Goal: Task Accomplishment & Management: Complete application form

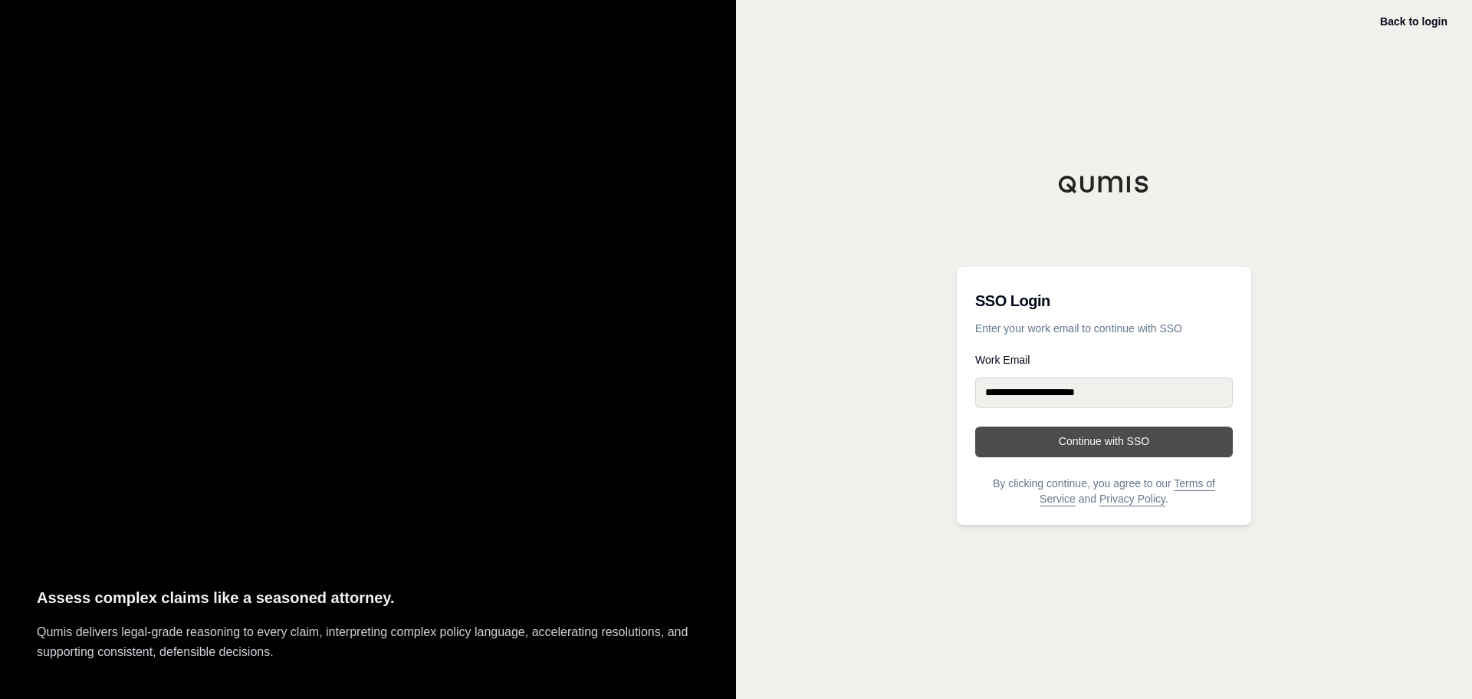
drag, startPoint x: 1150, startPoint y: 443, endPoint x: 1106, endPoint y: 445, distance: 43.7
click at [1106, 445] on button "Continue with SSO" at bounding box center [1104, 441] width 258 height 31
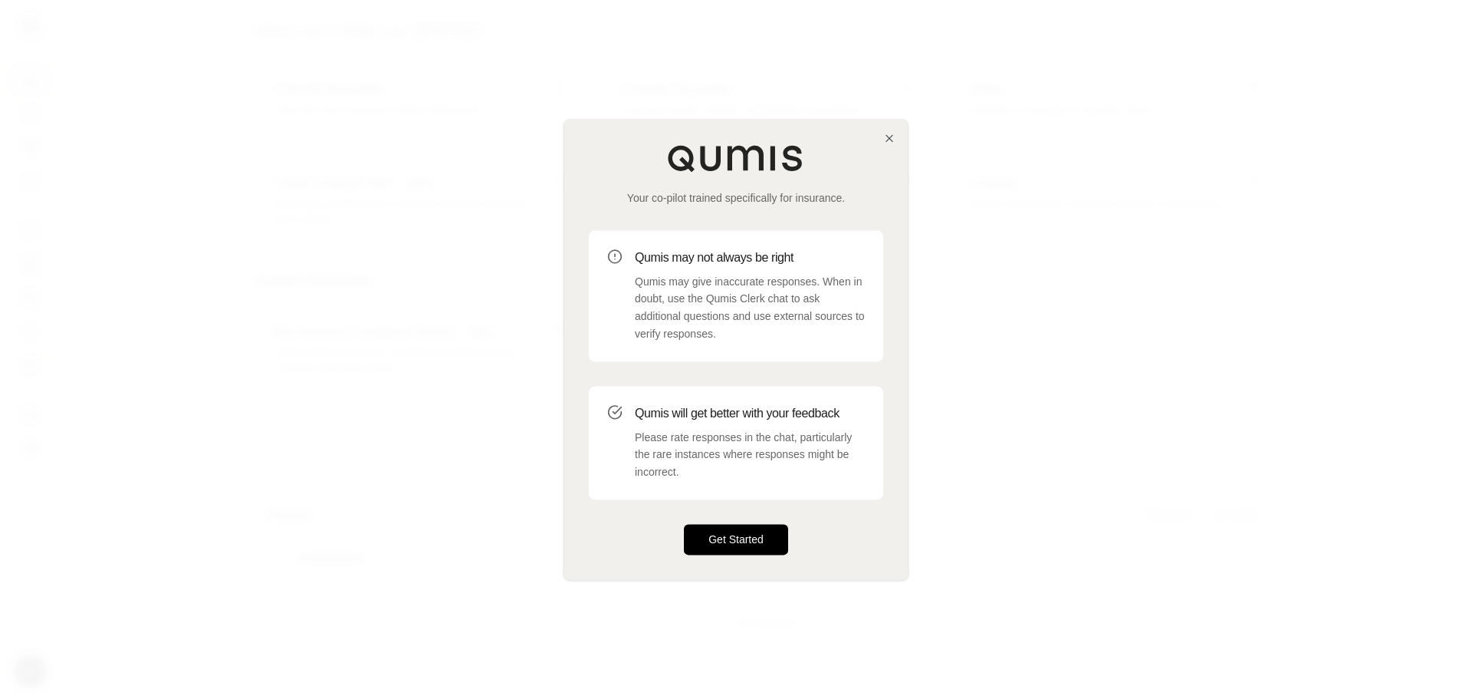
click at [741, 542] on button "Get Started" at bounding box center [736, 539] width 104 height 31
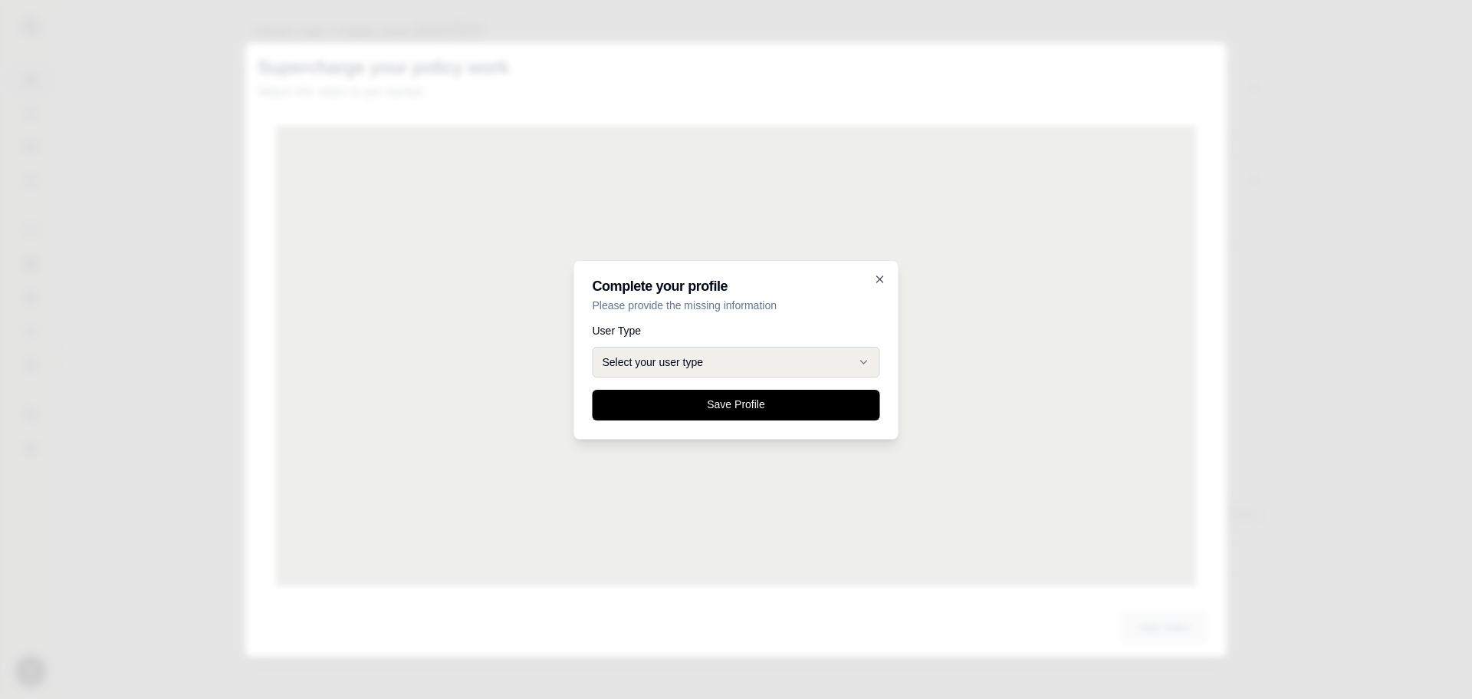
click at [800, 372] on button "Select your user type" at bounding box center [737, 362] width 288 height 31
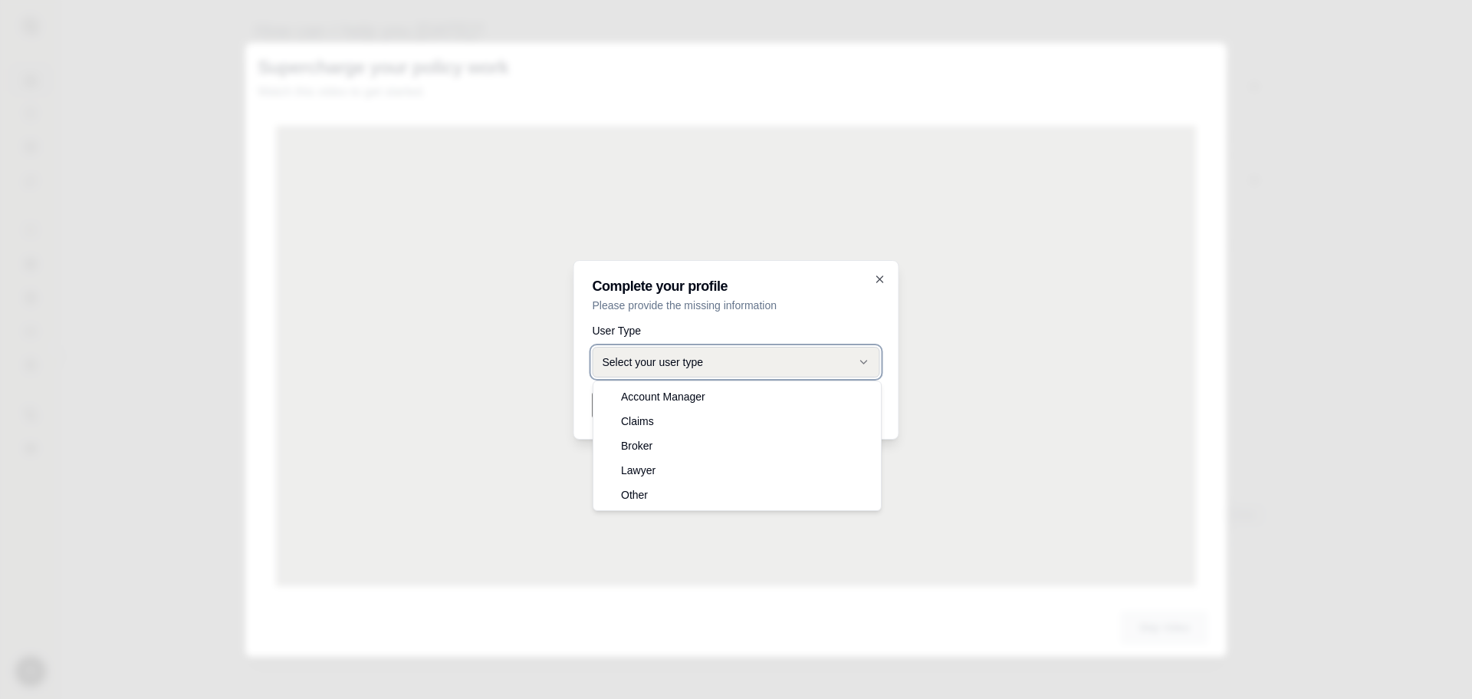
select select "*****"
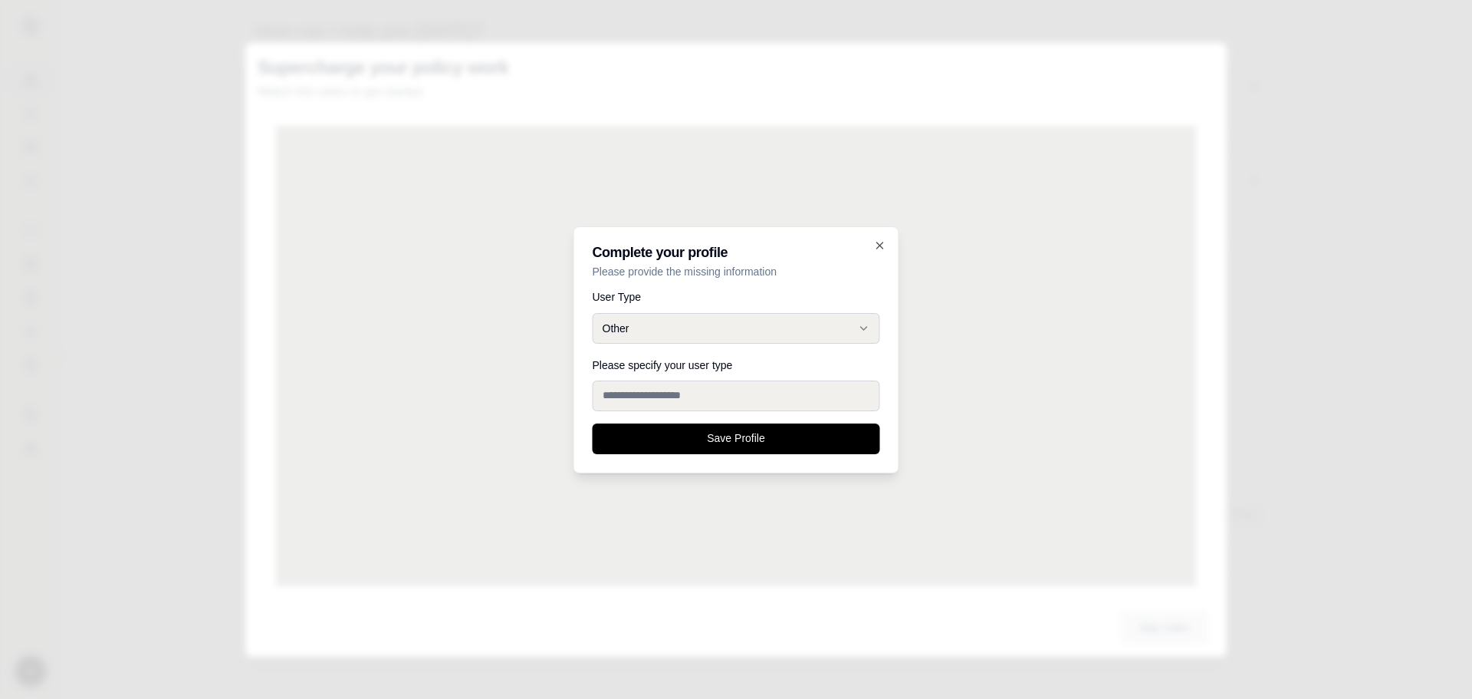
click at [719, 397] on input "Please specify your user type" at bounding box center [737, 395] width 288 height 31
click at [772, 401] on input "Please specify your user type" at bounding box center [737, 395] width 288 height 31
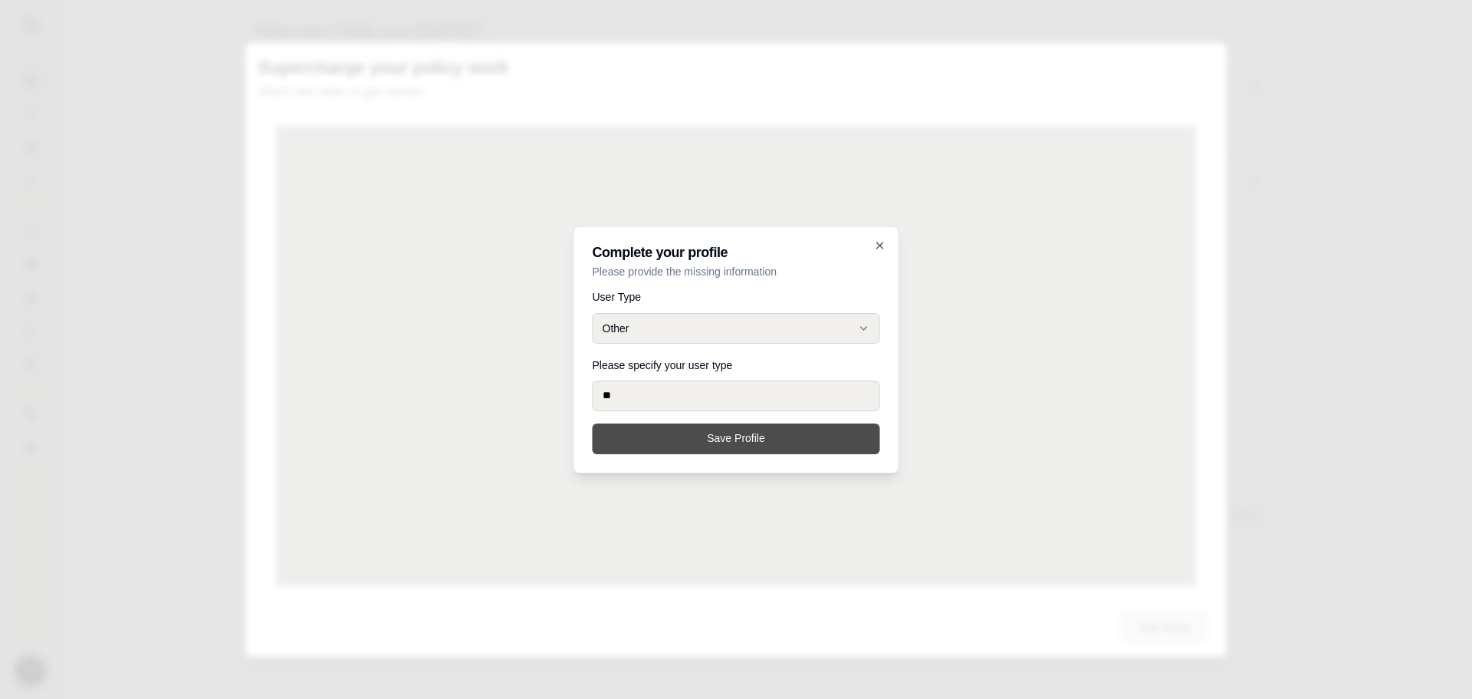
type input "**"
click at [722, 439] on button "Save Profile" at bounding box center [737, 438] width 288 height 31
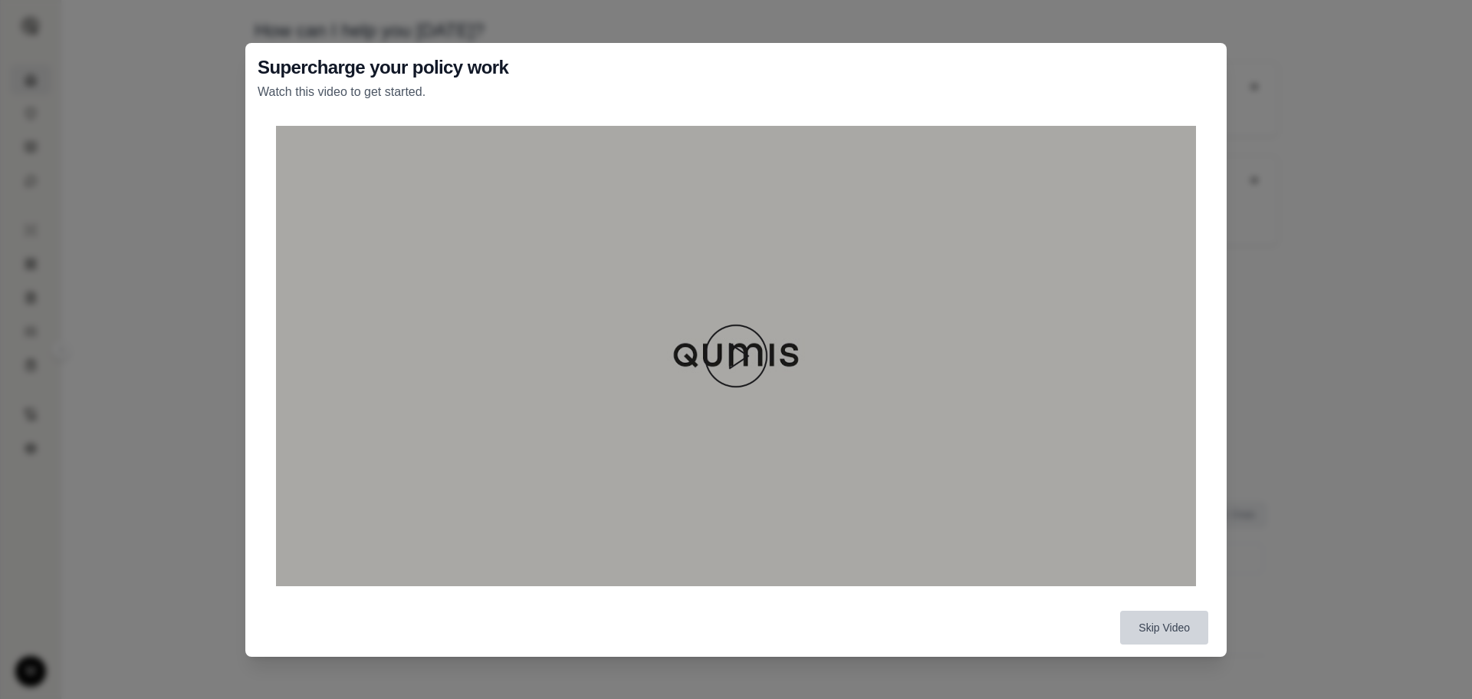
click at [1156, 620] on button "Skip Video" at bounding box center [1164, 627] width 88 height 34
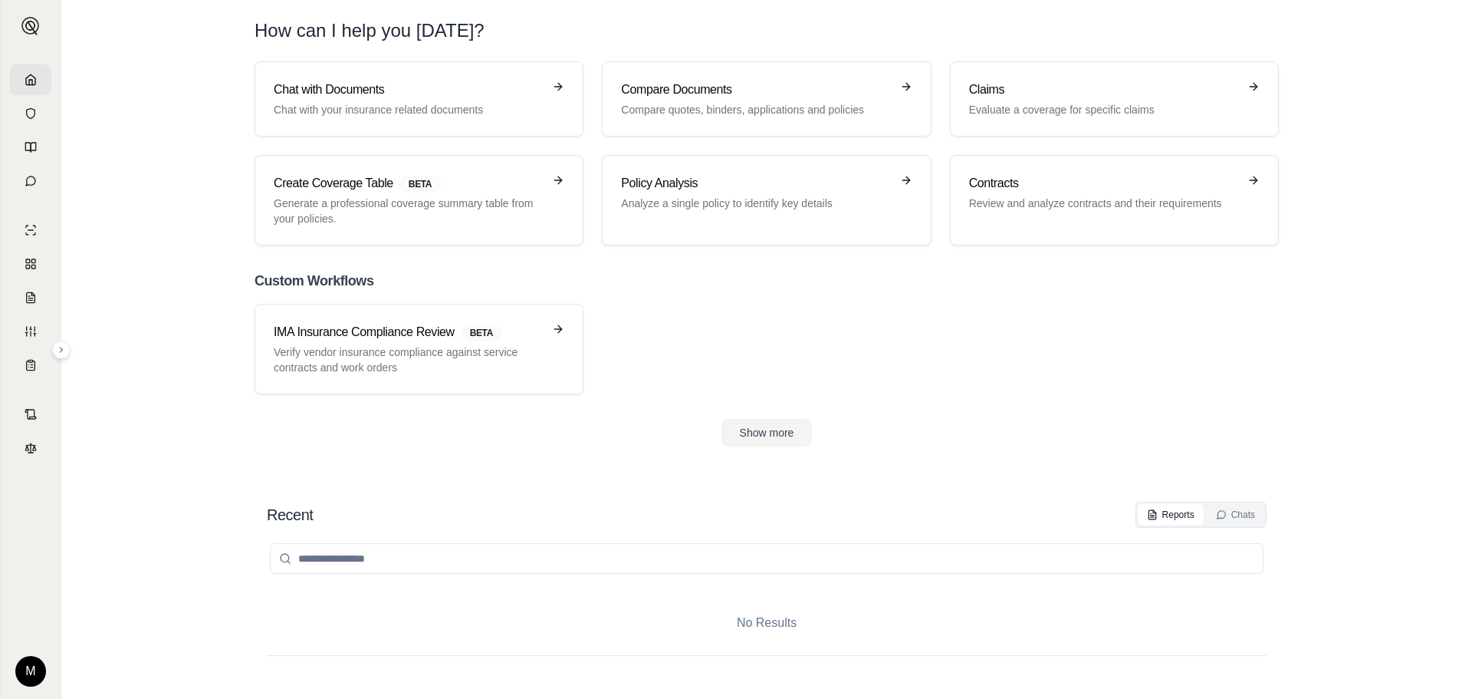
click at [1432, 416] on section "Chat with Documents Chat with your insurance related documents Compare Document…" at bounding box center [766, 266] width 1399 height 410
click at [28, 111] on icon at bounding box center [31, 113] width 12 height 12
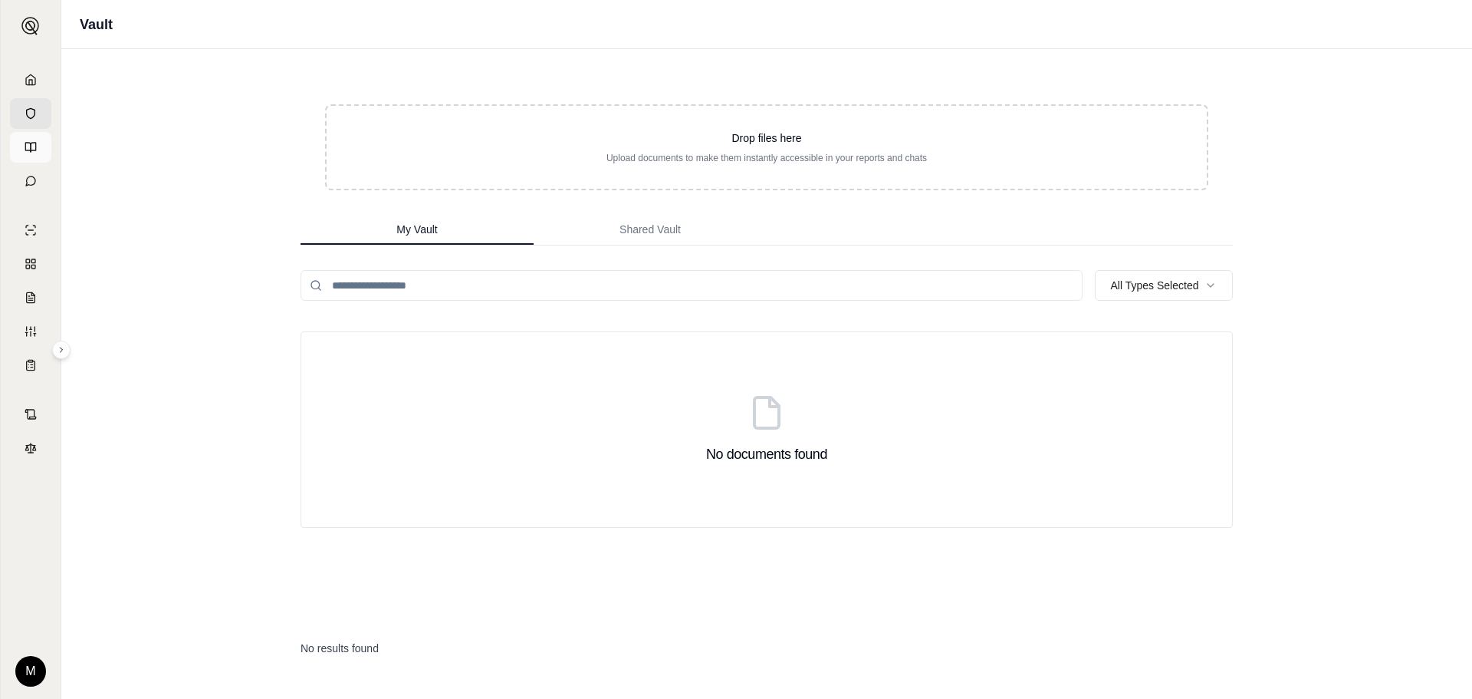
click at [35, 144] on icon at bounding box center [31, 147] width 12 height 12
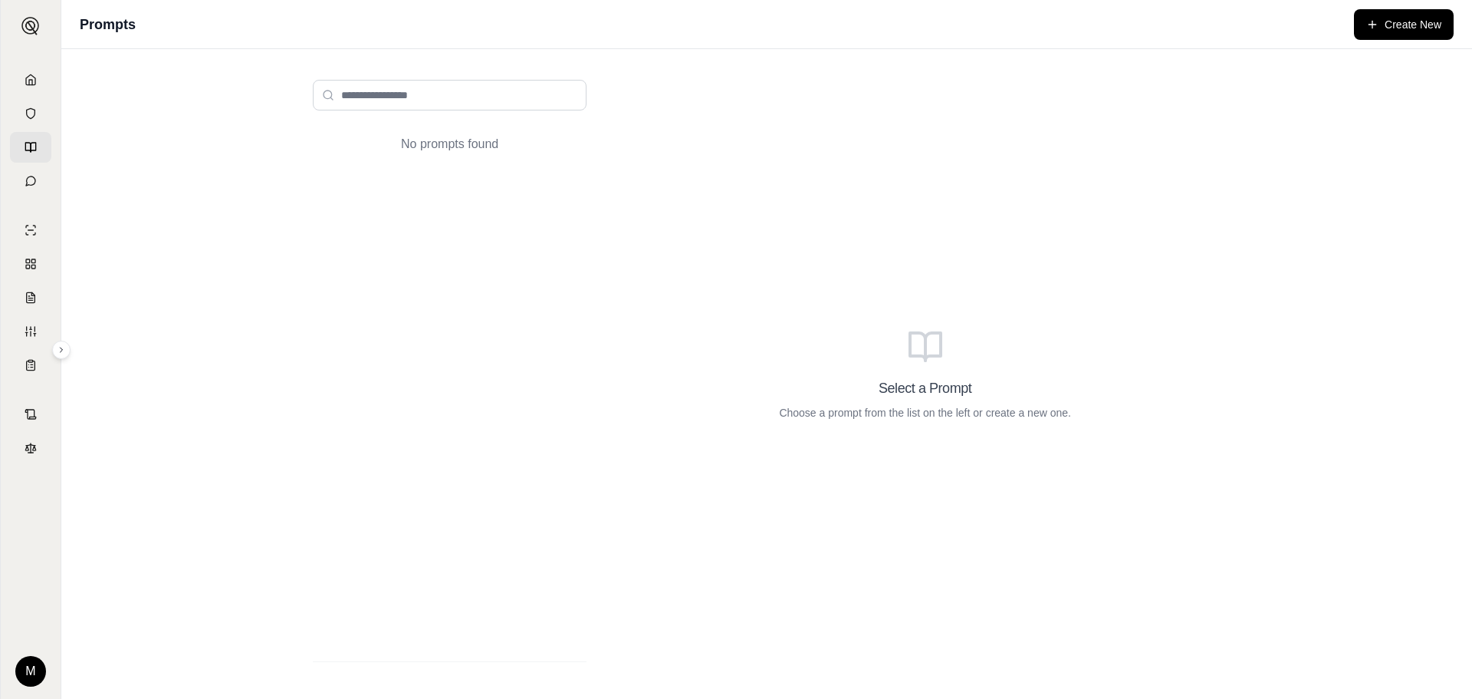
click at [40, 198] on div "M" at bounding box center [31, 375] width 60 height 646
click at [32, 182] on icon at bounding box center [31, 181] width 12 height 12
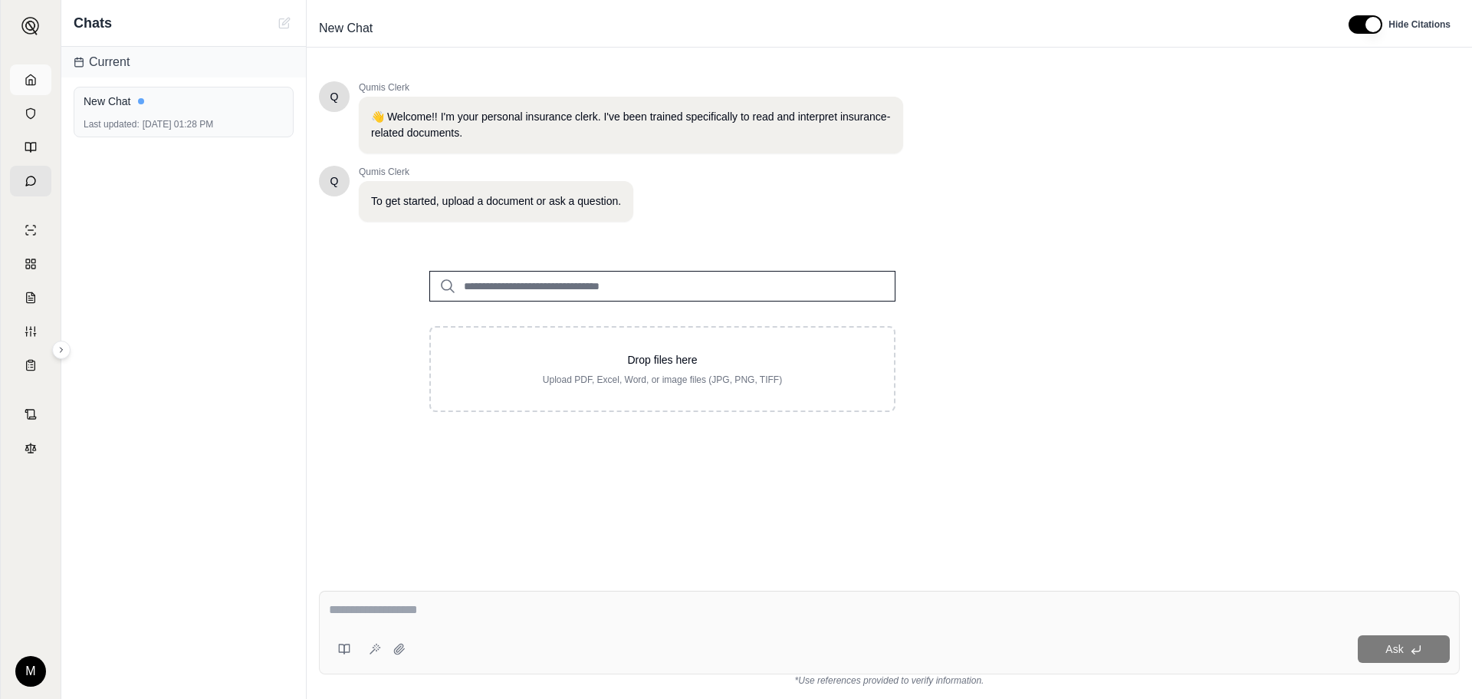
click at [34, 80] on icon at bounding box center [31, 80] width 12 height 12
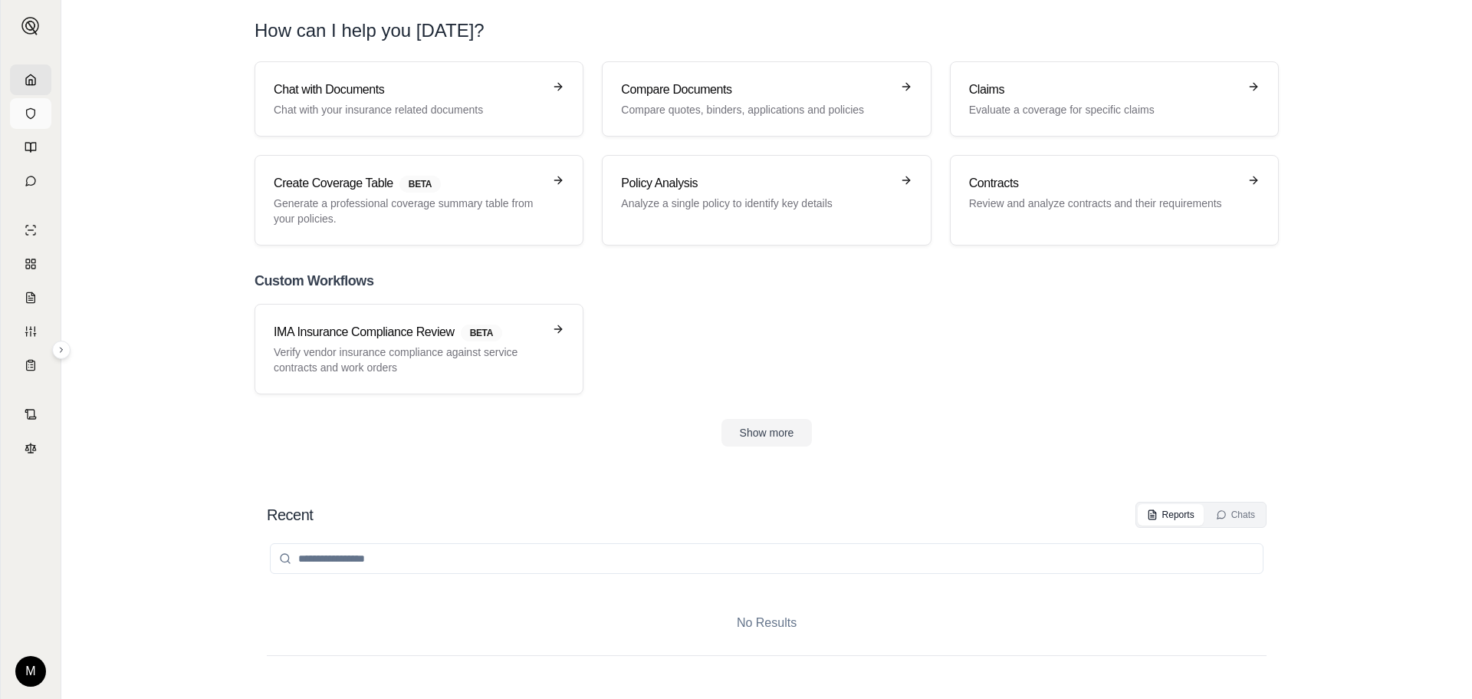
click at [30, 115] on icon at bounding box center [31, 113] width 12 height 12
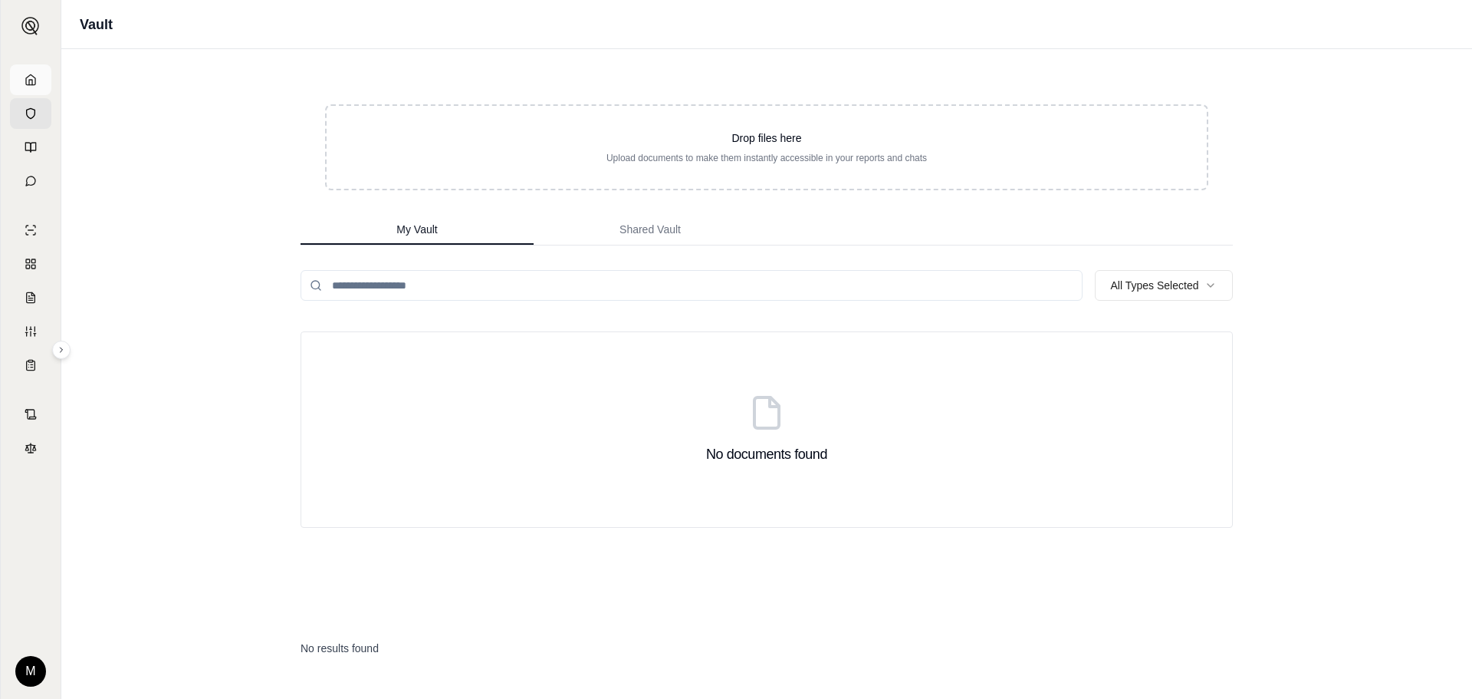
drag, startPoint x: 24, startPoint y: 86, endPoint x: 28, endPoint y: 79, distance: 7.9
click at [28, 79] on icon at bounding box center [31, 80] width 12 height 12
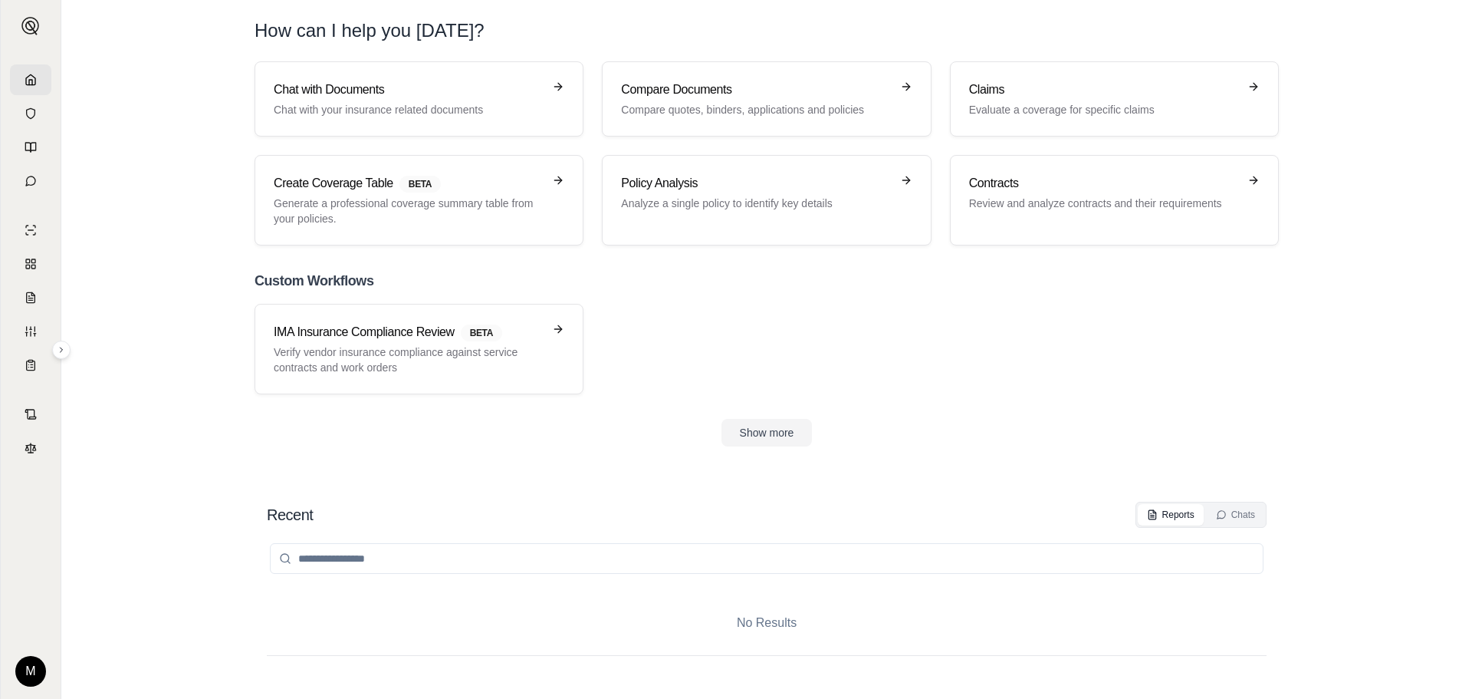
click at [35, 673] on html "M How can I help you [DATE]? Chat with Documents Chat with your insurance relat…" at bounding box center [736, 349] width 1472 height 699
